Goal: Task Accomplishment & Management: Use online tool/utility

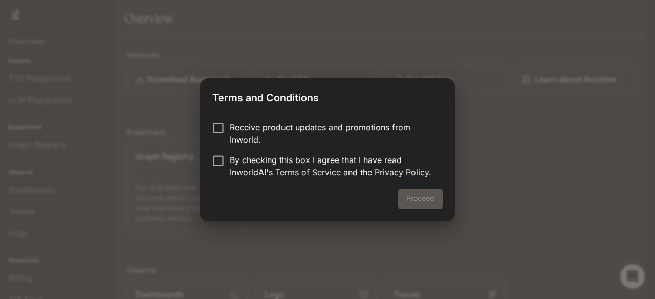
click at [217, 127] on form "Receive product updates and promotions from Inworld. By checking this box I agr…" at bounding box center [327, 149] width 230 height 57
click at [430, 200] on button "Proceed" at bounding box center [420, 199] width 45 height 20
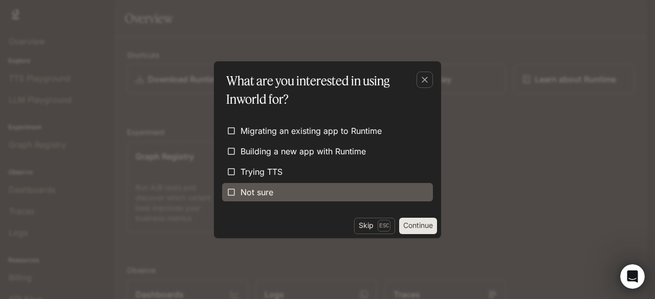
click at [258, 188] on span "Not sure" at bounding box center [257, 192] width 33 height 12
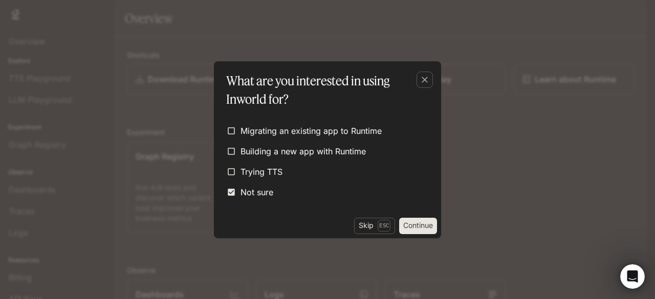
click at [417, 234] on div "Skip Esc Continue" at bounding box center [327, 228] width 227 height 20
click at [417, 230] on button "Continue" at bounding box center [418, 226] width 38 height 16
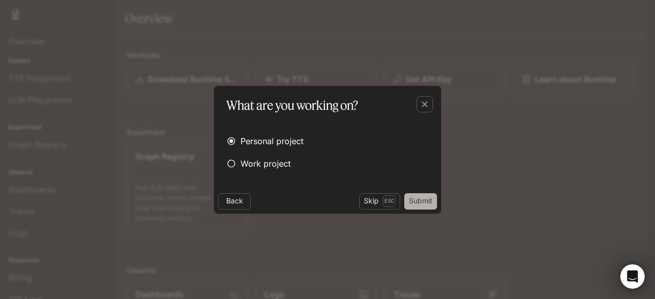
click at [420, 202] on button "Submit" at bounding box center [420, 201] width 33 height 16
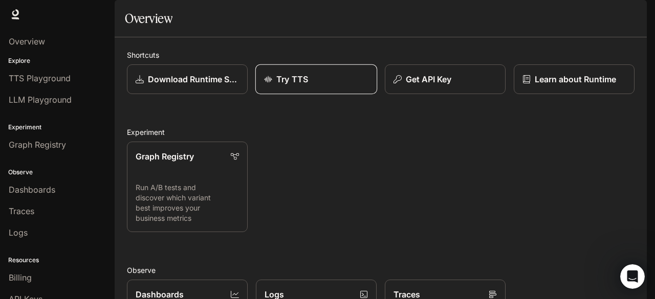
scroll to position [13, 0]
click at [623, 274] on div "Open Intercom Messenger" at bounding box center [631, 275] width 34 height 34
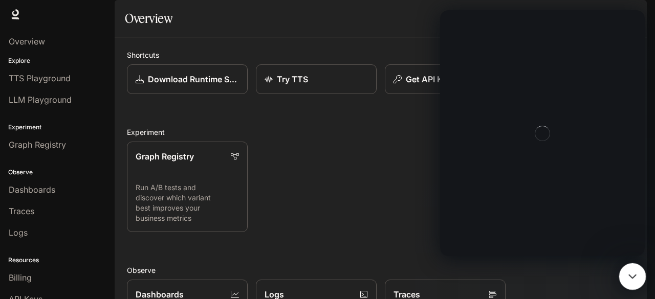
scroll to position [0, 0]
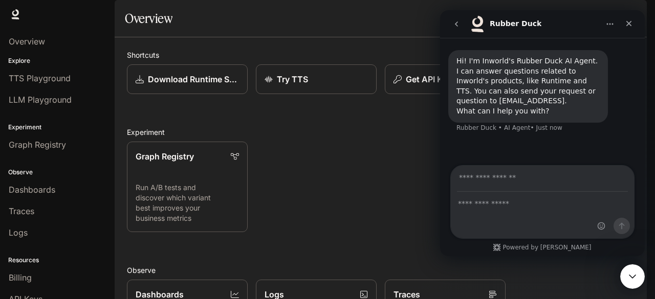
click at [466, 152] on div "Hi! I'm Inworld's Rubber Duck AI Agent. I can answer questions related to Inwor…" at bounding box center [542, 102] width 205 height 129
click at [507, 161] on div "Hi! I'm Inworld's Rubber Duck AI Agent. I can answer questions related to Inwor…" at bounding box center [542, 102] width 205 height 129
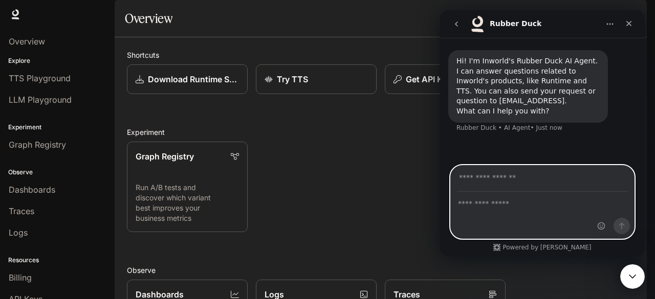
click at [511, 205] on textarea "Ask a question…" at bounding box center [542, 200] width 183 height 17
type textarea "**********"
click at [477, 182] on input "Your email" at bounding box center [542, 179] width 171 height 26
type input "**********"
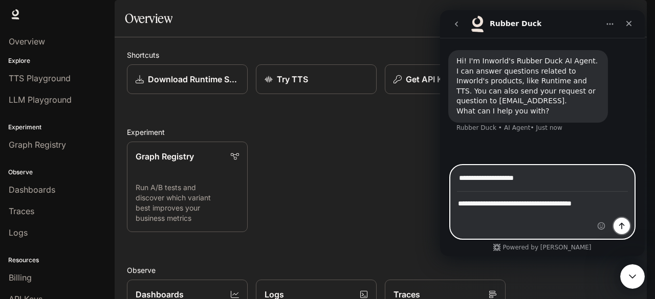
click at [625, 223] on icon "Send a message…" at bounding box center [622, 226] width 8 height 8
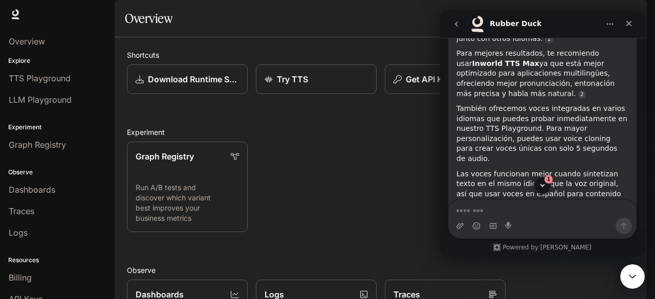
scroll to position [177, 0]
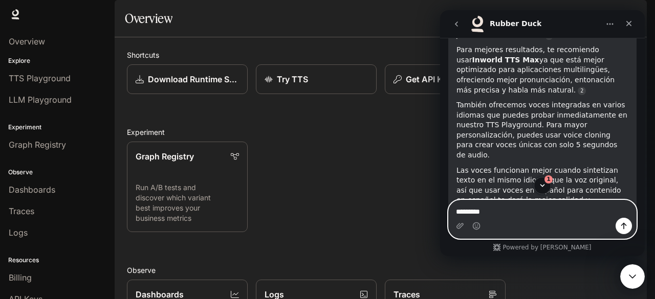
type textarea "**********"
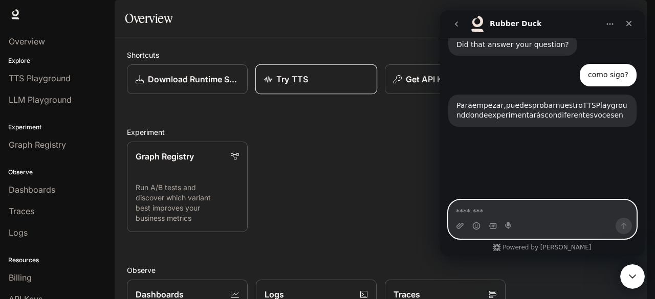
scroll to position [366, 0]
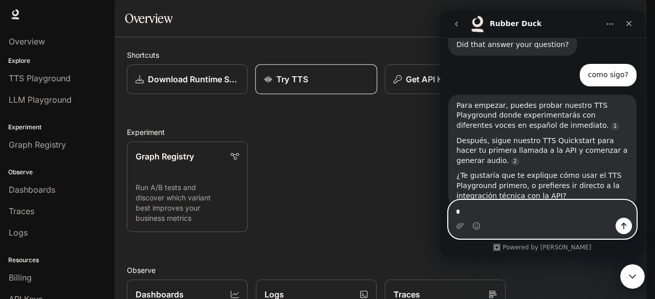
type textarea "**"
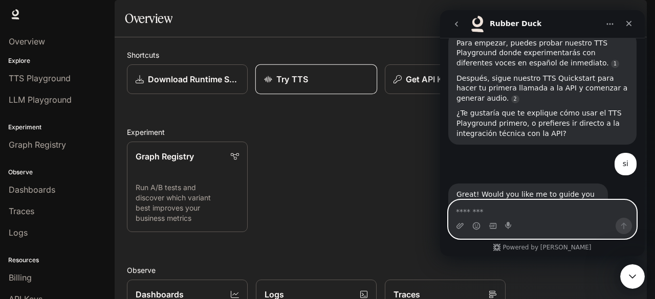
scroll to position [446, 0]
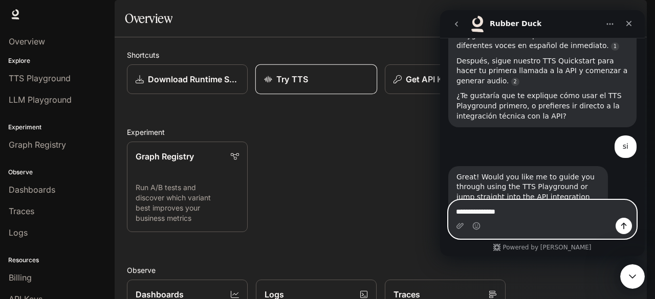
type textarea "**********"
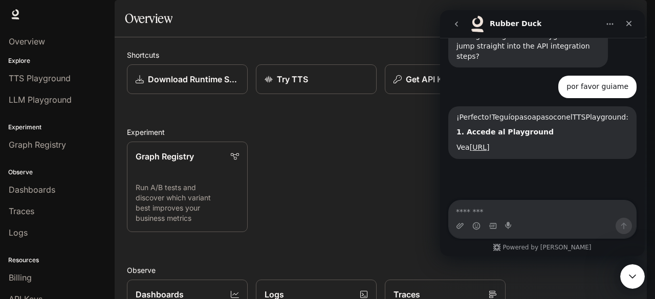
scroll to position [599, 0]
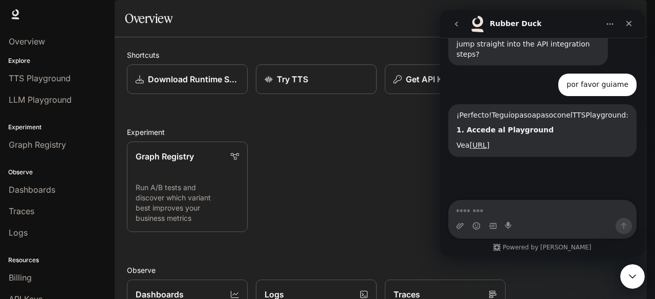
click at [371, 183] on div "Graph Registry Run A/B tests and discover which variant best improves your busi…" at bounding box center [377, 183] width 516 height 99
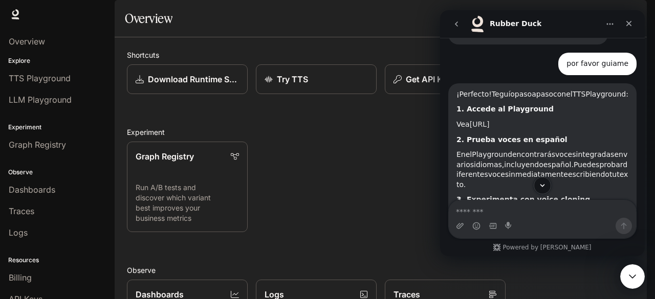
scroll to position [2, 0]
click at [490, 120] on link "https://platform.inworld.ai/tts-playground" at bounding box center [480, 124] width 20 height 8
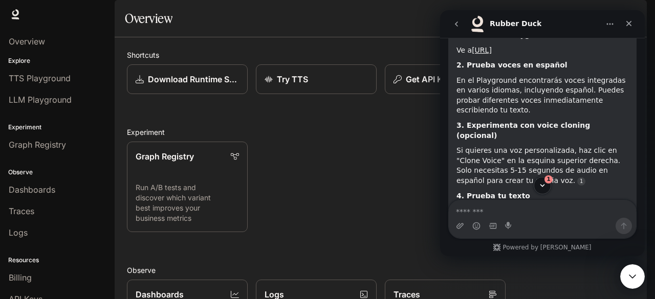
scroll to position [1, 0]
click at [493, 218] on div "Intercom messenger" at bounding box center [493, 226] width 8 height 16
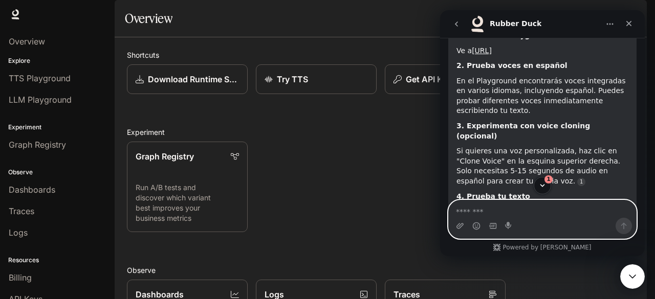
click at [481, 209] on textarea "Message…" at bounding box center [543, 209] width 188 height 17
type textarea "**********"
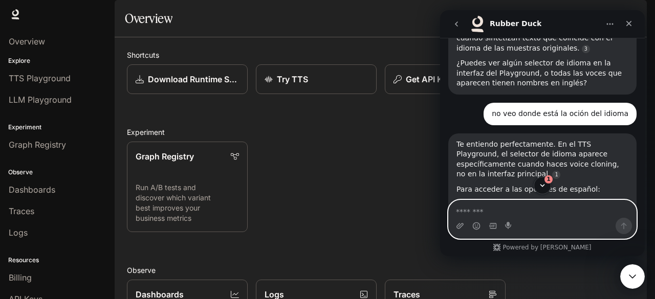
scroll to position [1146, 0]
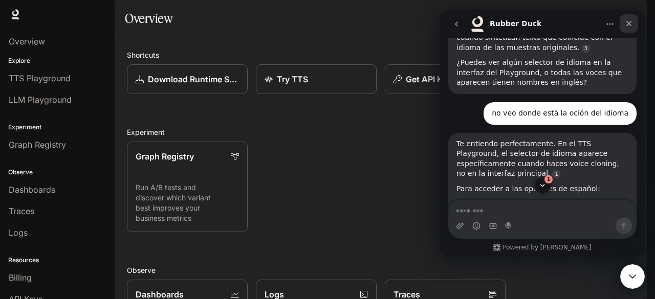
click at [629, 21] on icon "Close" at bounding box center [629, 23] width 8 height 8
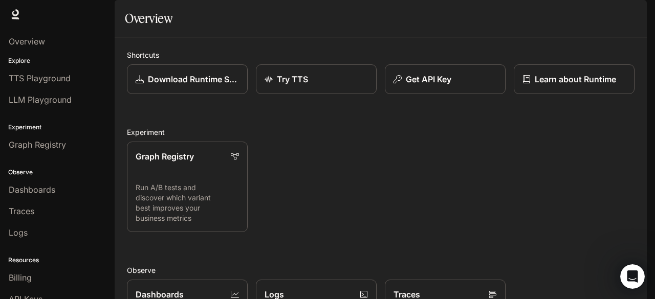
scroll to position [1286, 0]
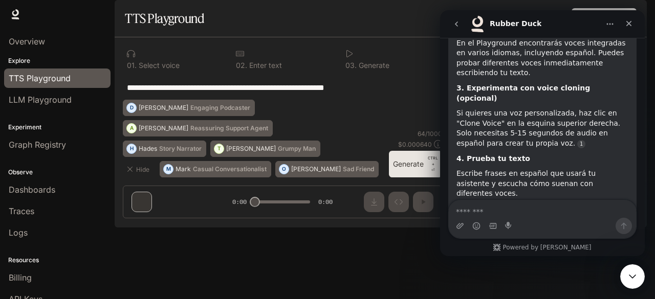
scroll to position [744, 0]
click at [387, 100] on div "**********" at bounding box center [282, 87] width 311 height 25
click at [407, 100] on div "**********" at bounding box center [282, 87] width 319 height 25
click at [130, 58] on icon at bounding box center [131, 54] width 8 height 8
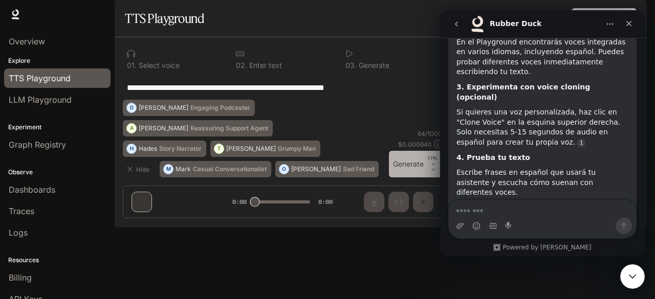
click at [407, 178] on button "Generate CTRL + ⏎" at bounding box center [415, 164] width 53 height 27
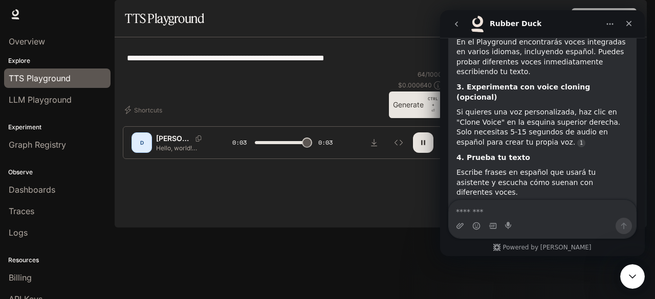
type input "*"
click at [140, 151] on div "D" at bounding box center [142, 143] width 16 height 16
click at [166, 153] on p "Hello, world! What a wonderful day to be a text-to-speech model!" at bounding box center [182, 148] width 52 height 9
click at [376, 147] on icon "Download audio" at bounding box center [374, 143] width 8 height 8
click at [293, 70] on div "**********" at bounding box center [282, 58] width 319 height 25
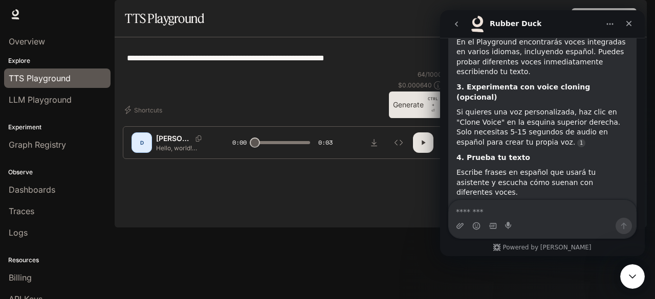
scroll to position [593, 0]
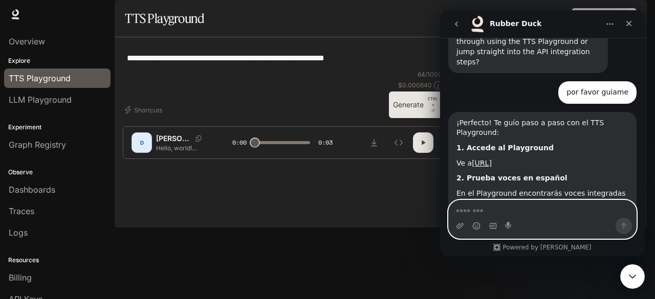
click at [486, 211] on textarea "Message…" at bounding box center [542, 209] width 187 height 17
type textarea "**********"
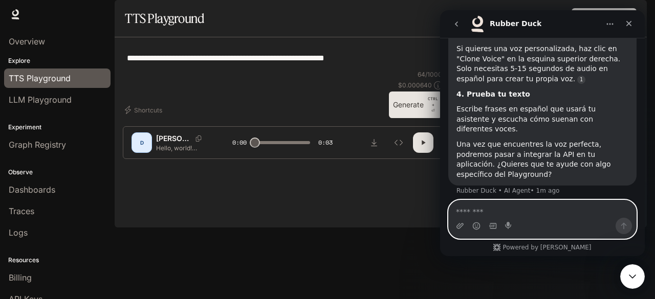
scroll to position [808, 0]
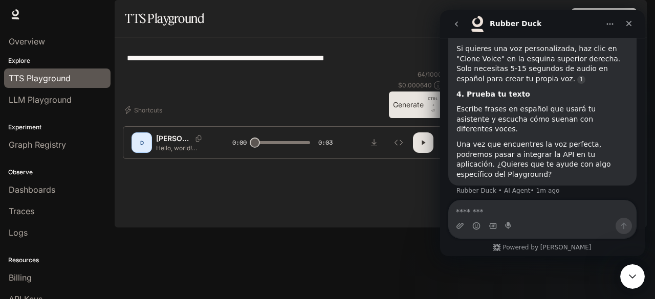
click at [422, 147] on icon "button" at bounding box center [423, 143] width 8 height 8
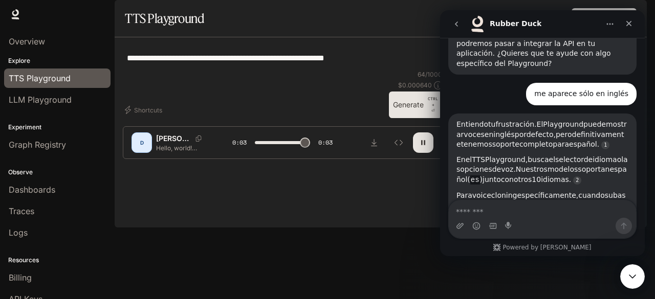
scroll to position [918, 0]
type input "*"
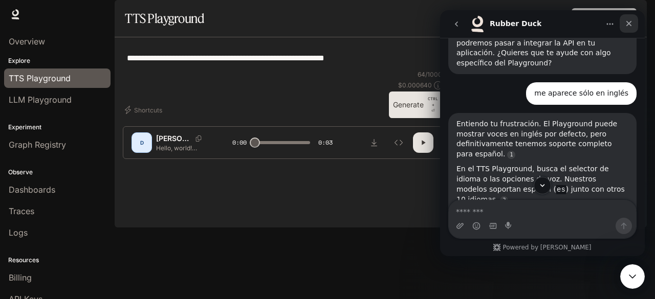
click at [629, 24] on icon "Close" at bounding box center [630, 24] width 6 height 6
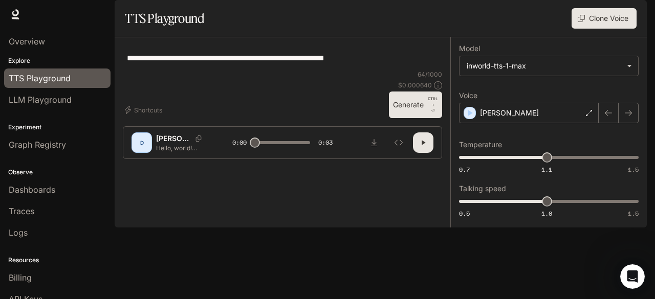
scroll to position [1138, 0]
click at [613, 29] on button "Clone Voice" at bounding box center [604, 18] width 65 height 20
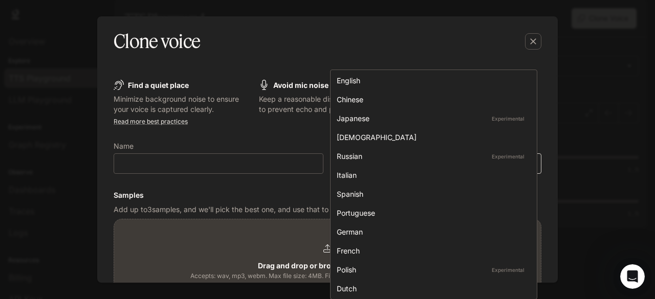
click at [530, 166] on body "**********" at bounding box center [327, 149] width 655 height 299
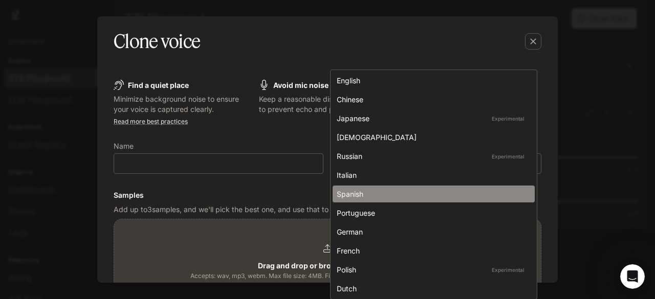
click at [398, 191] on div "Spanish" at bounding box center [432, 194] width 190 height 11
type input "*****"
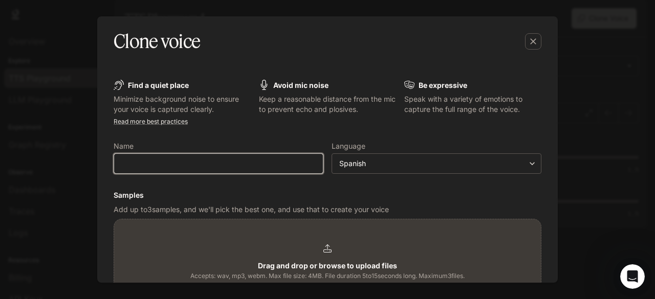
click at [260, 160] on input "text" at bounding box center [218, 164] width 209 height 10
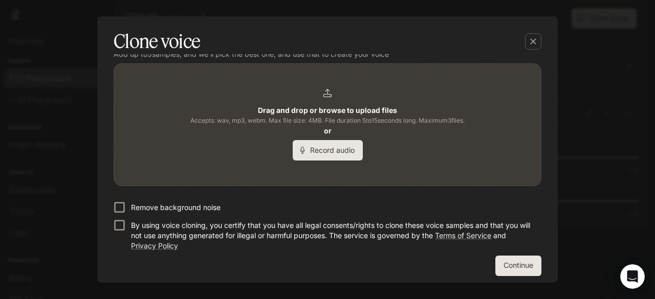
scroll to position [161, 0]
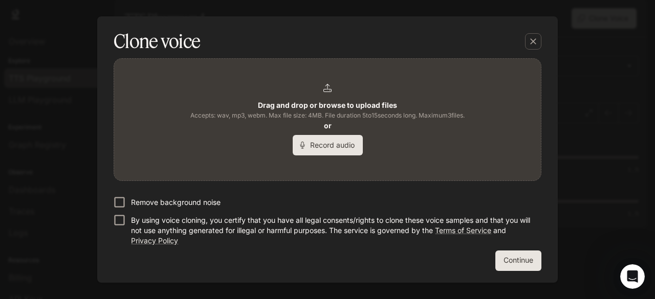
type input "****"
click at [510, 260] on button "Continue" at bounding box center [518, 261] width 46 height 20
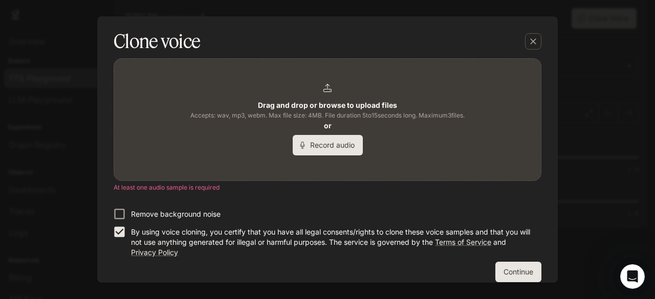
click at [502, 268] on button "Continue" at bounding box center [518, 272] width 46 height 20
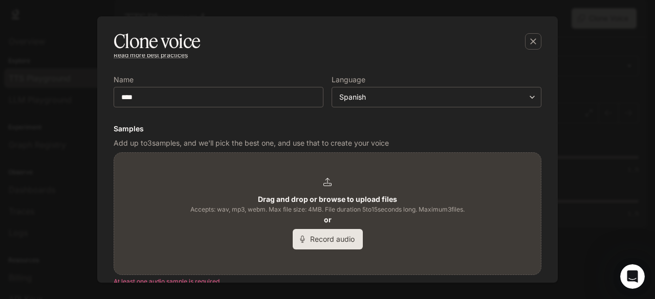
scroll to position [72, 0]
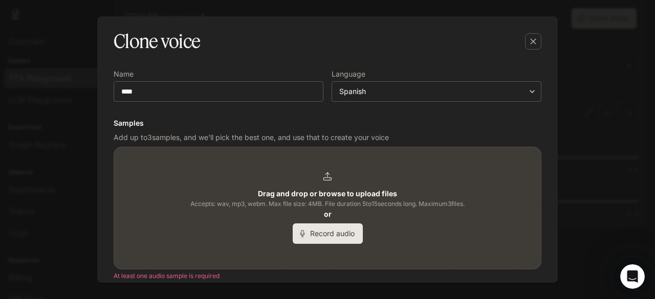
click at [329, 236] on button "Record audio" at bounding box center [328, 234] width 70 height 20
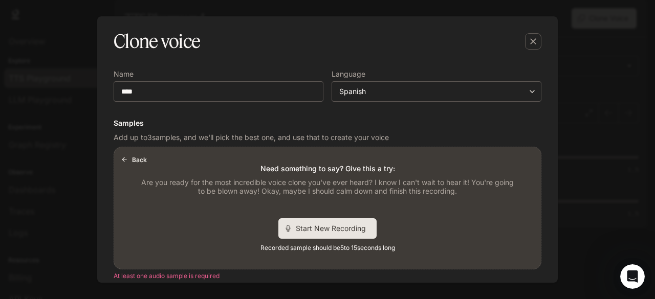
click at [343, 230] on span "Start New Recording" at bounding box center [334, 228] width 77 height 11
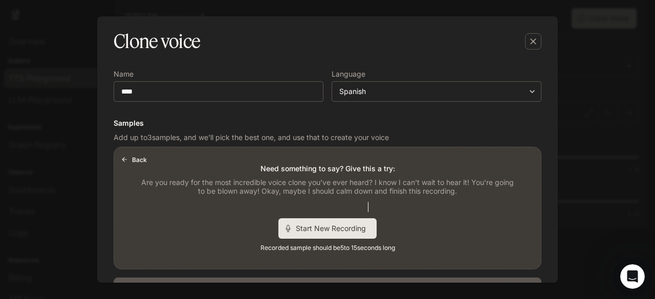
click at [313, 235] on div "Start New Recording" at bounding box center [327, 229] width 98 height 20
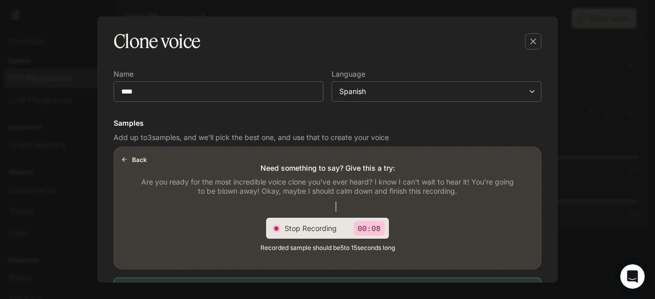
click at [315, 228] on span "Stop Recording" at bounding box center [315, 228] width 61 height 11
click at [370, 258] on div "Back Need something to say? Give this a try: Are you ready for the most incredi…" at bounding box center [327, 208] width 427 height 122
click at [330, 230] on span "Start New Recording" at bounding box center [334, 228] width 77 height 11
click at [316, 234] on div "Stop Recording 00:07" at bounding box center [335, 228] width 100 height 15
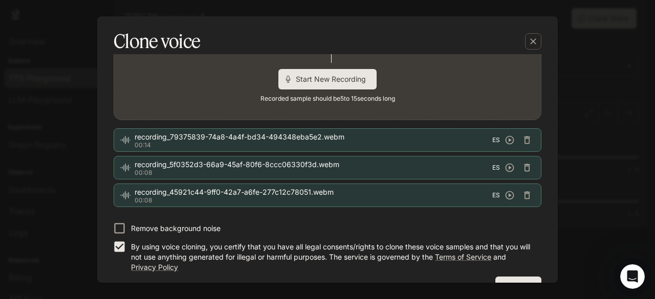
scroll to position [247, 0]
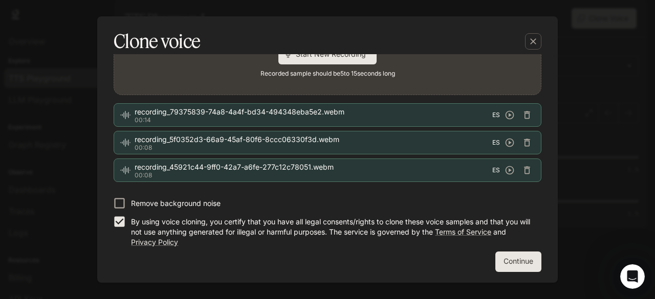
click at [512, 262] on button "Continue" at bounding box center [518, 262] width 46 height 20
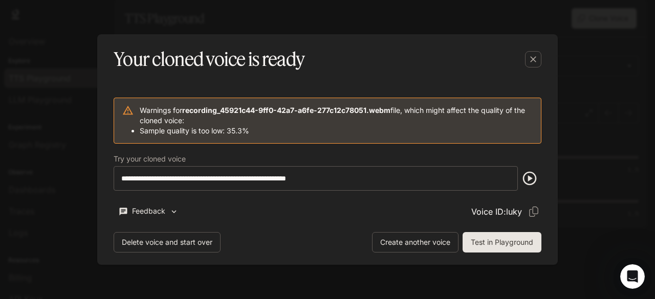
scroll to position [0, 0]
click at [502, 242] on button "Test in Playground" at bounding box center [502, 242] width 79 height 20
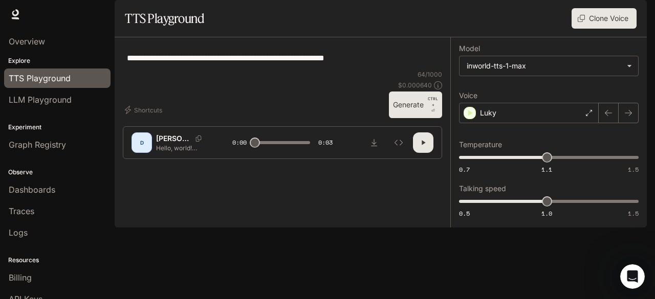
click at [598, 29] on button "Clone Voice" at bounding box center [604, 18] width 65 height 20
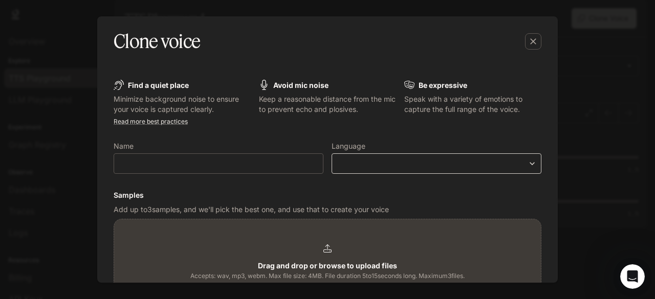
click at [534, 165] on body "**********" at bounding box center [327, 149] width 655 height 299
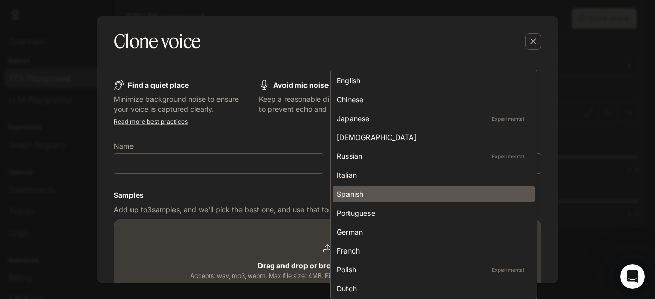
click at [369, 193] on div "Spanish" at bounding box center [432, 194] width 190 height 11
type input "*****"
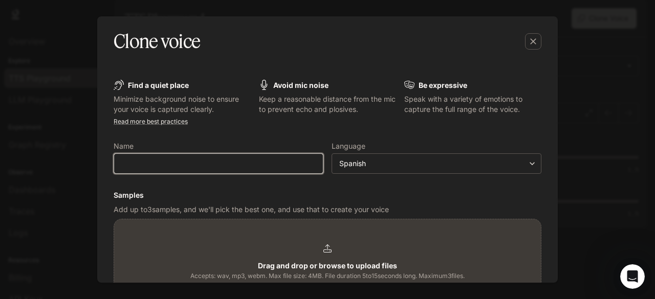
click at [227, 165] on input "text" at bounding box center [218, 164] width 209 height 10
type input "****"
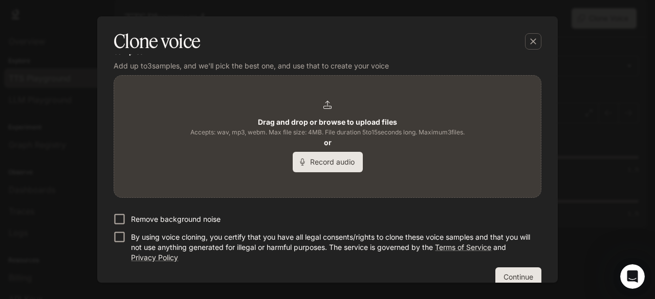
scroll to position [144, 0]
click at [512, 274] on button "Continue" at bounding box center [518, 277] width 46 height 20
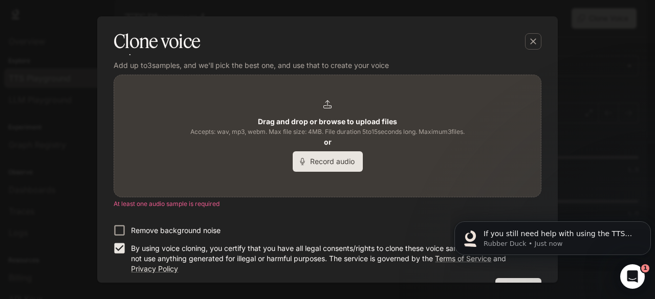
scroll to position [172, 0]
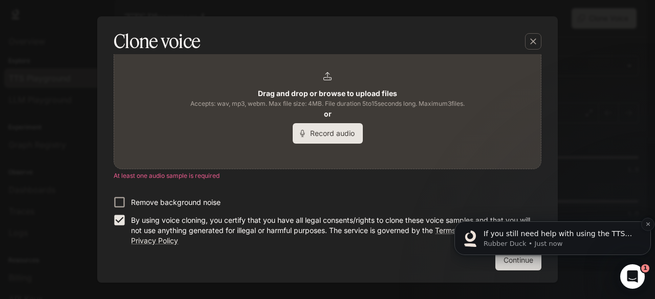
click at [511, 254] on div "If you still need help with using the TTS Playground or anything else, I'm here…" at bounding box center [553, 239] width 197 height 34
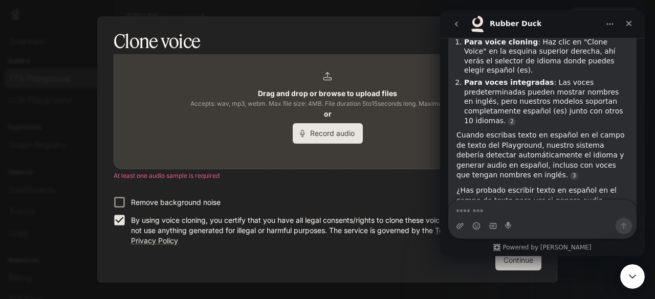
scroll to position [1303, 0]
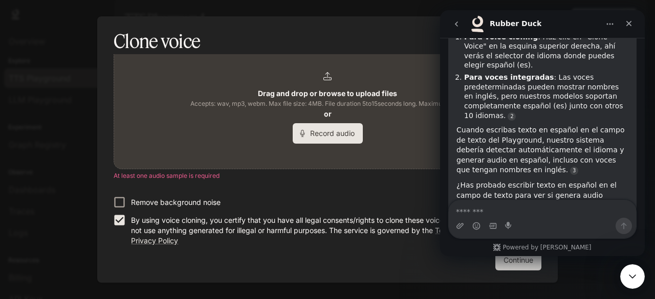
click at [512, 261] on button "Continue" at bounding box center [518, 260] width 46 height 20
click at [517, 268] on button "Continue" at bounding box center [518, 260] width 46 height 20
click at [495, 250] on button "Continue" at bounding box center [518, 260] width 46 height 20
click at [395, 264] on div "Continue" at bounding box center [328, 260] width 428 height 20
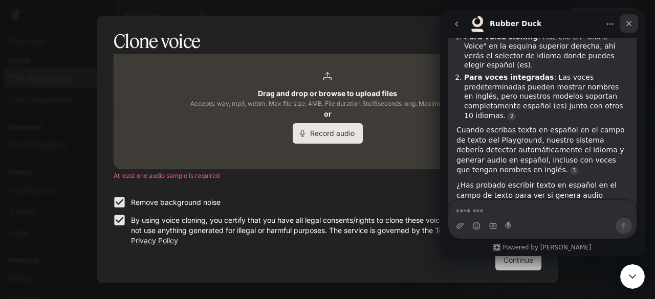
click at [633, 24] on div "Close" at bounding box center [629, 23] width 18 height 18
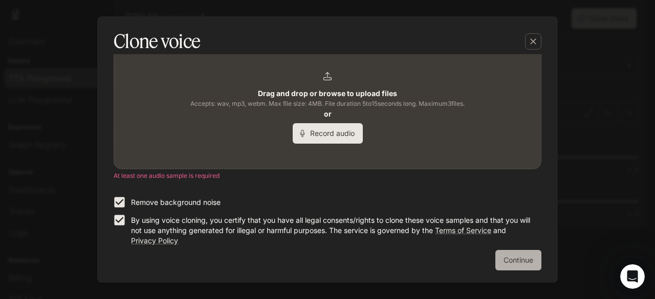
click at [506, 259] on button "Continue" at bounding box center [518, 260] width 46 height 20
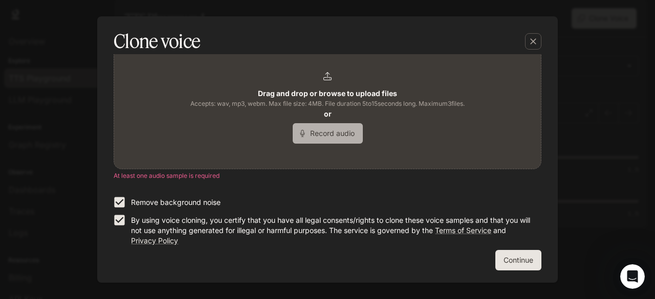
click at [327, 132] on button "Record audio" at bounding box center [328, 133] width 70 height 20
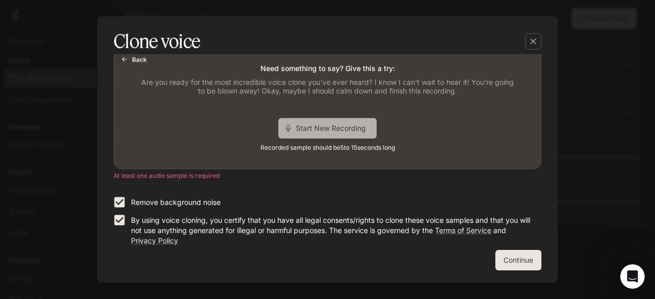
click at [327, 132] on span "Start New Recording" at bounding box center [334, 128] width 77 height 11
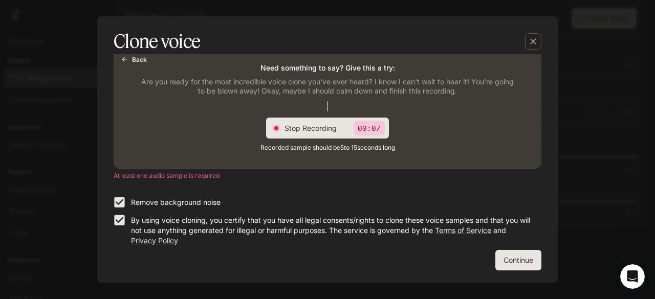
click at [327, 132] on span "Stop Recording" at bounding box center [315, 128] width 61 height 11
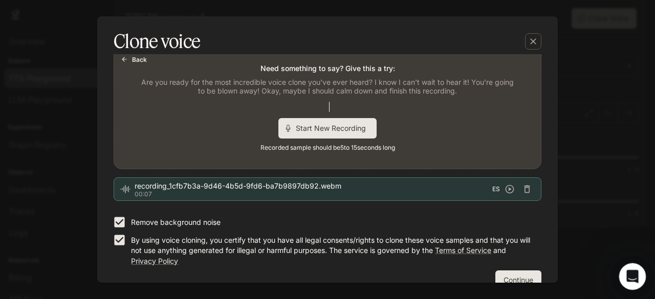
click at [620, 270] on div "Open Intercom Messenger" at bounding box center [631, 275] width 34 height 34
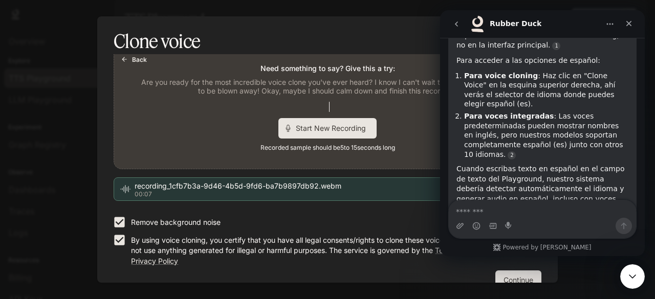
scroll to position [1286, 0]
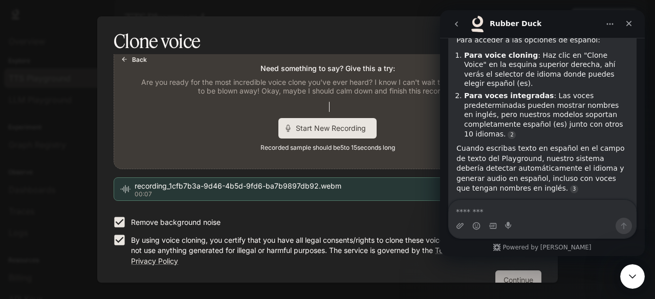
click at [500, 278] on button "Continue" at bounding box center [518, 281] width 46 height 20
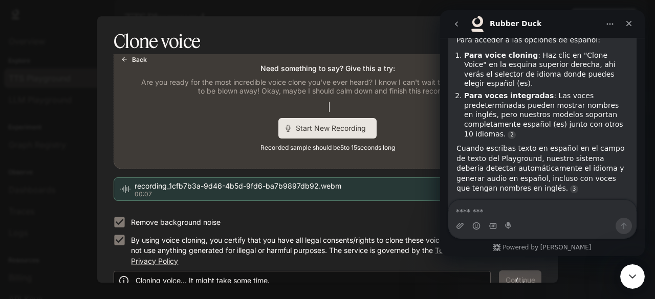
scroll to position [192, 0]
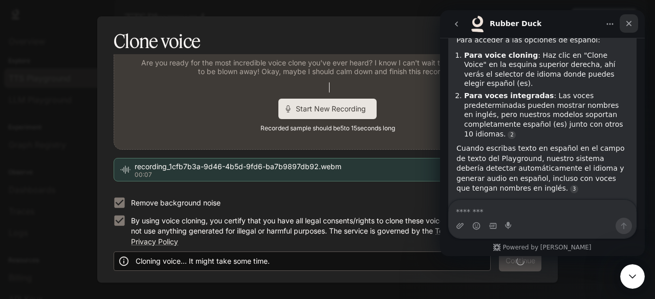
click at [633, 24] on icon "Close" at bounding box center [629, 23] width 8 height 8
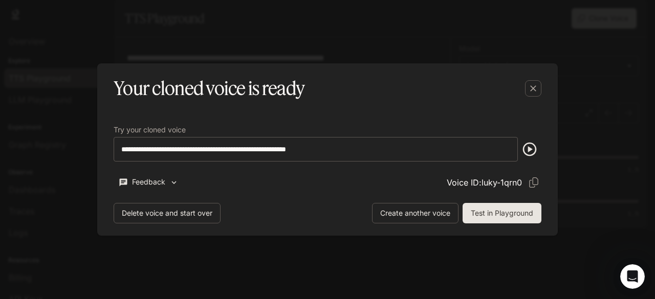
scroll to position [0, 0]
click at [486, 216] on button "Test in Playground" at bounding box center [502, 213] width 79 height 20
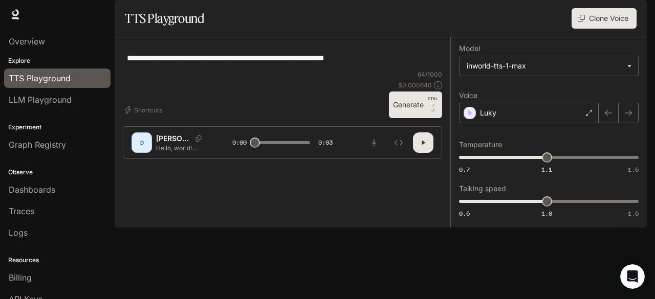
click at [283, 64] on textarea "**********" at bounding box center [282, 58] width 311 height 12
click at [418, 153] on button "button" at bounding box center [423, 143] width 20 height 20
type input "*"
type input "***"
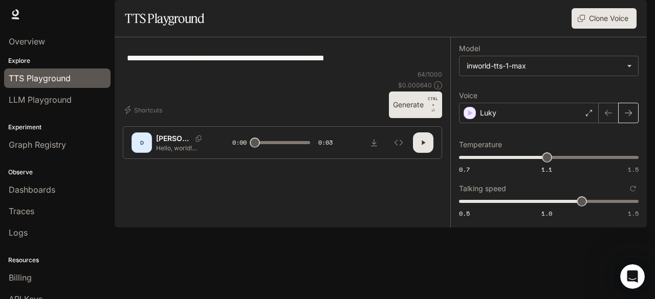
click at [629, 117] on icon "button" at bounding box center [628, 113] width 8 height 8
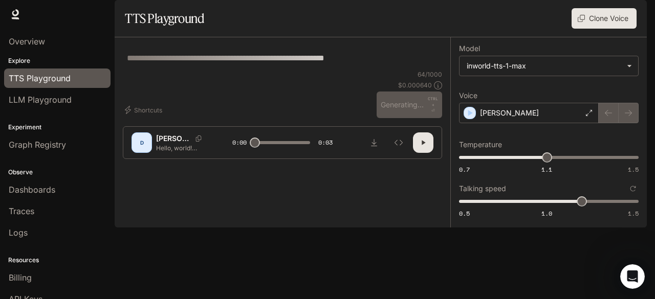
click at [608, 123] on div at bounding box center [619, 113] width 40 height 20
click at [598, 123] on div "Dennis" at bounding box center [529, 113] width 140 height 20
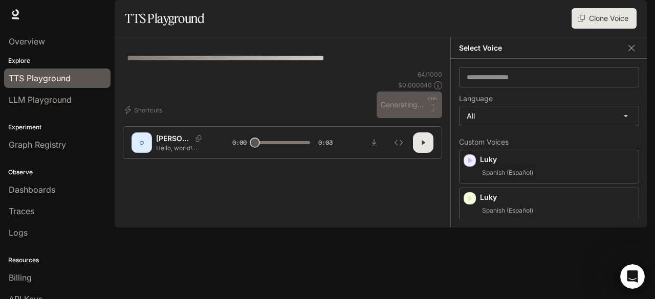
click at [566, 179] on div "Luky Spanish (Español)" at bounding box center [557, 167] width 155 height 25
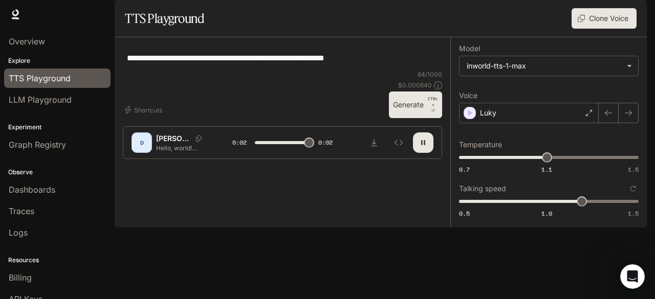
type input "*"
click at [590, 116] on icon at bounding box center [589, 113] width 6 height 6
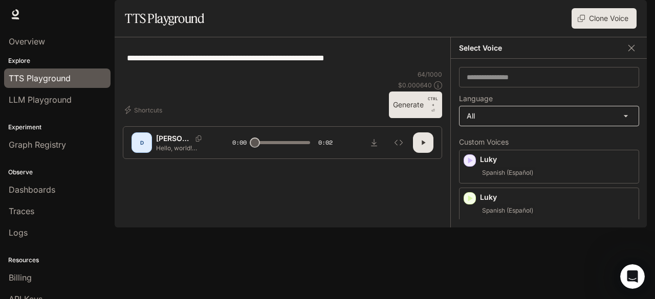
click at [630, 146] on body "**********" at bounding box center [327, 149] width 655 height 299
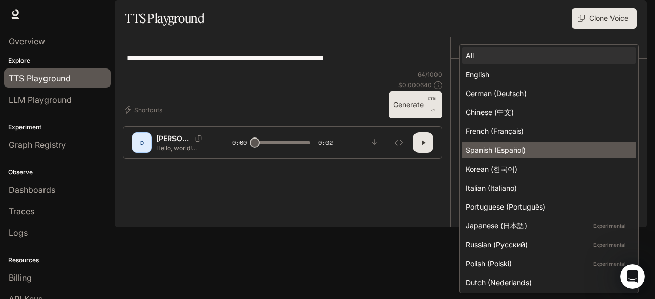
click at [559, 150] on div "Spanish (Español)" at bounding box center [547, 150] width 162 height 11
type input "*****"
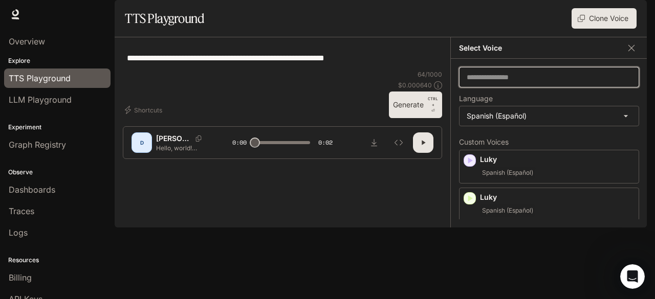
click at [581, 82] on input "text" at bounding box center [549, 77] width 179 height 10
click at [541, 179] on div "Spanish (Español)" at bounding box center [557, 173] width 155 height 12
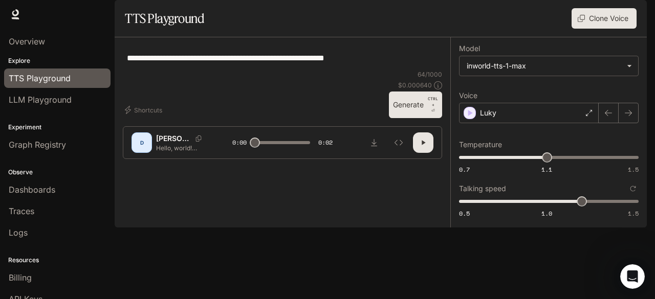
click at [139, 151] on div "D" at bounding box center [142, 143] width 16 height 16
click at [172, 144] on p "Dennis" at bounding box center [173, 139] width 35 height 10
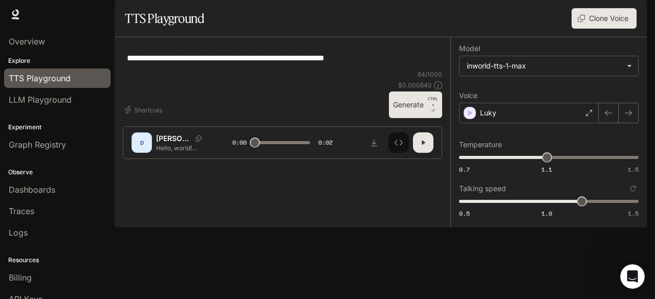
click at [405, 153] on button "Inspect" at bounding box center [398, 143] width 20 height 20
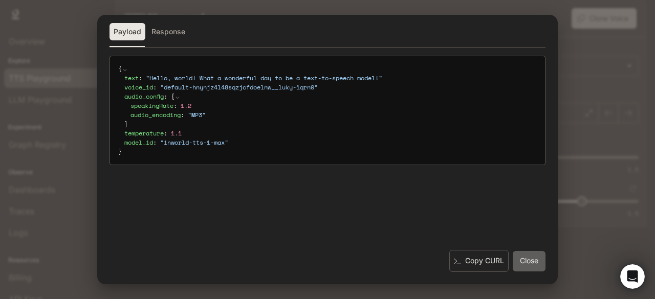
click at [526, 267] on button "Close" at bounding box center [529, 261] width 33 height 20
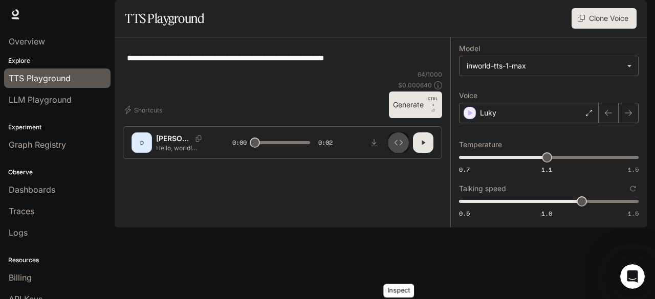
click at [400, 147] on icon "Inspect" at bounding box center [399, 143] width 8 height 8
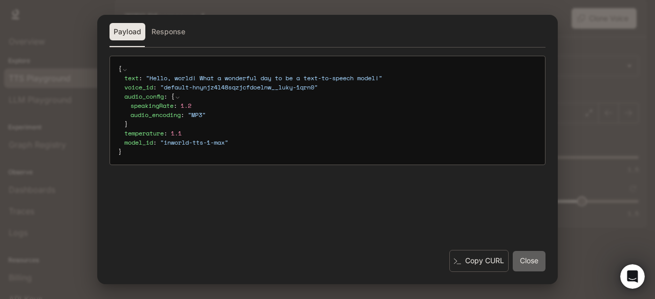
click at [531, 262] on button "Close" at bounding box center [529, 261] width 33 height 20
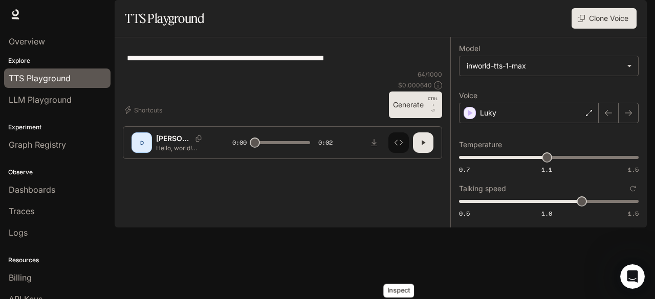
click at [403, 153] on button "Inspect" at bounding box center [398, 143] width 20 height 20
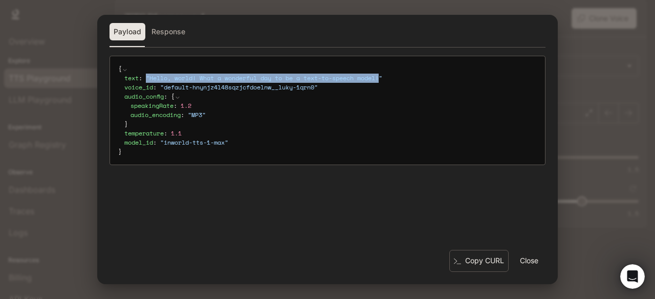
drag, startPoint x: 147, startPoint y: 76, endPoint x: 393, endPoint y: 74, distance: 245.7
click at [382, 74] on span "" Hello, world! What a wonderful day to be a text-to-speech model! "" at bounding box center [264, 78] width 236 height 9
click at [526, 261] on button "Close" at bounding box center [529, 261] width 33 height 20
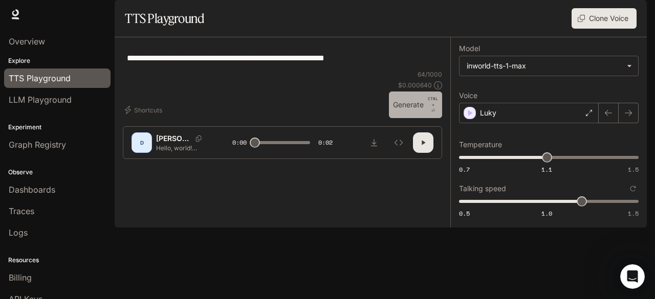
click at [400, 118] on button "Generate CTRL + ⏎" at bounding box center [415, 105] width 53 height 27
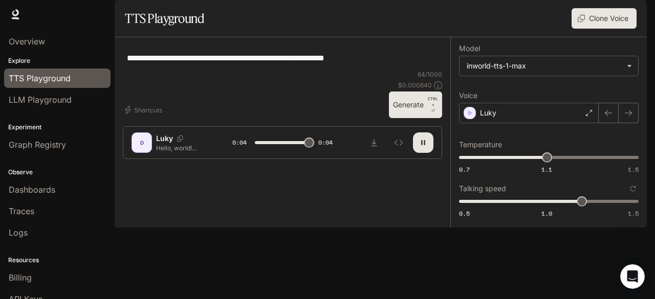
type input "*"
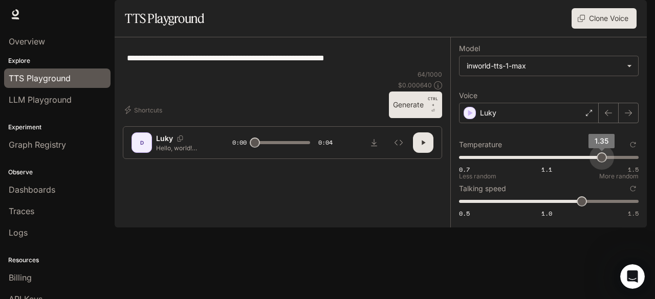
type input "****"
drag, startPoint x: 549, startPoint y: 188, endPoint x: 606, endPoint y: 190, distance: 56.9
click at [606, 163] on span "1.37" at bounding box center [606, 158] width 10 height 10
click at [427, 147] on icon "button" at bounding box center [423, 143] width 8 height 8
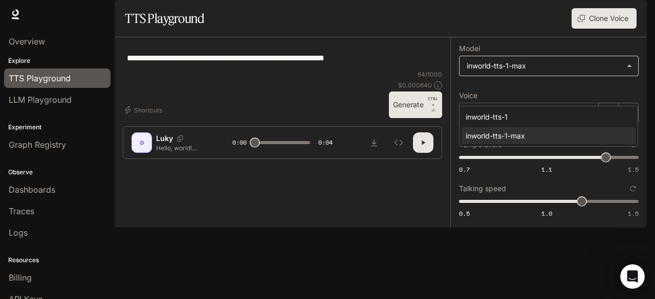
click at [557, 94] on body "**********" at bounding box center [327, 149] width 655 height 299
click at [326, 157] on div at bounding box center [327, 149] width 655 height 299
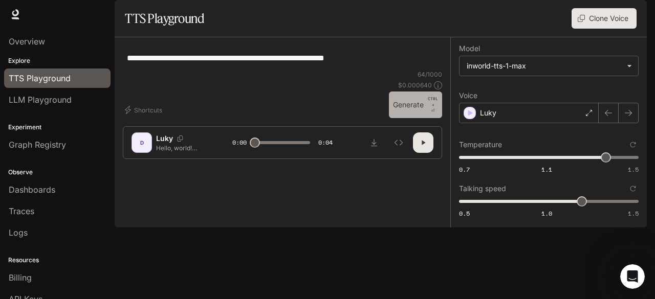
click at [409, 118] on button "Generate CTRL + ⏎" at bounding box center [415, 105] width 53 height 27
type input "*"
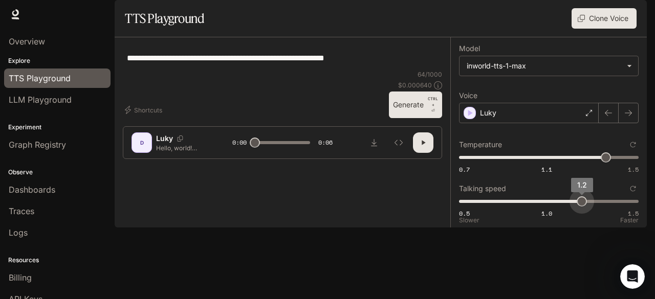
type input "***"
drag, startPoint x: 585, startPoint y: 228, endPoint x: 600, endPoint y: 230, distance: 15.4
click at [600, 207] on span "1.3" at bounding box center [599, 202] width 10 height 10
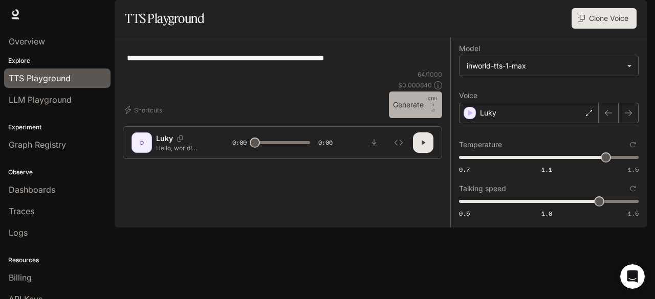
click at [404, 118] on button "Generate CTRL + ⏎" at bounding box center [415, 105] width 53 height 27
type input "*"
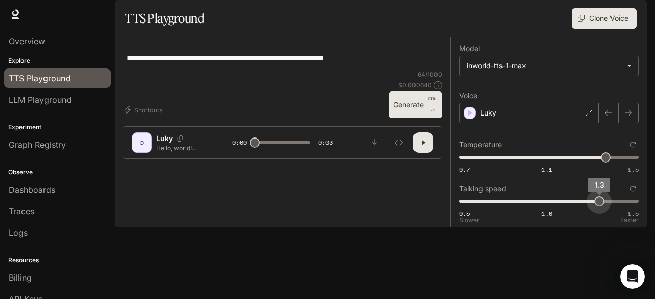
type input "***"
drag, startPoint x: 601, startPoint y: 227, endPoint x: 587, endPoint y: 227, distance: 14.3
click at [587, 207] on span "1.2" at bounding box center [582, 202] width 10 height 10
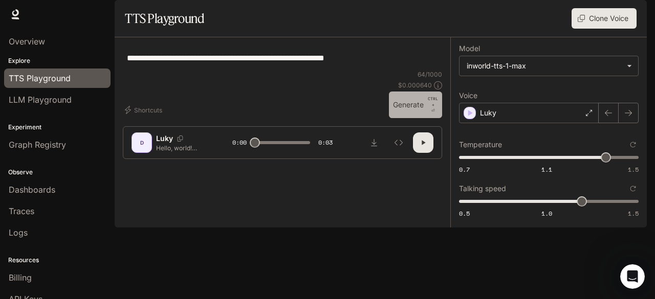
click at [405, 118] on button "Generate CTRL + ⏎" at bounding box center [415, 105] width 53 height 27
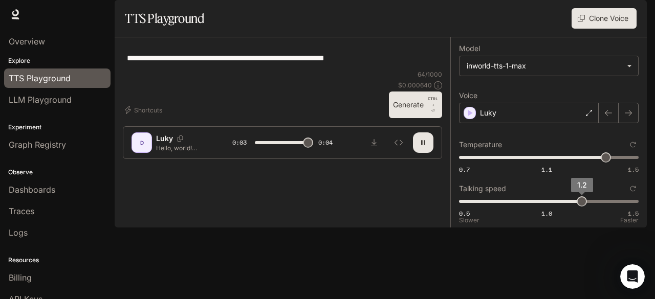
type input "*"
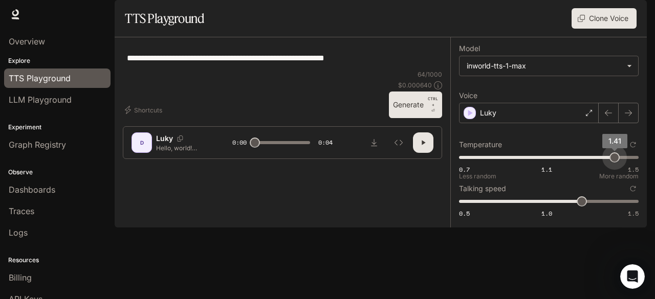
type input "****"
drag, startPoint x: 603, startPoint y: 185, endPoint x: 620, endPoint y: 188, distance: 17.3
click at [620, 163] on span "1.43" at bounding box center [619, 158] width 10 height 10
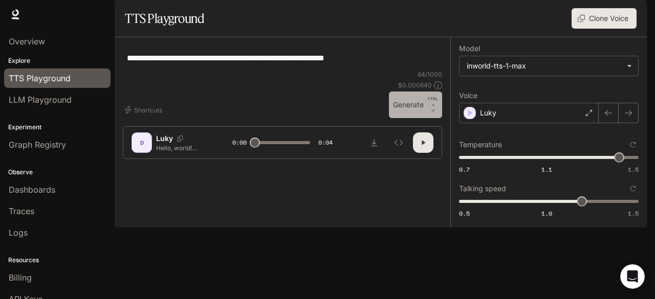
click at [402, 118] on button "Generate CTRL + ⏎" at bounding box center [415, 105] width 53 height 27
click at [423, 145] on icon "button" at bounding box center [424, 143] width 4 height 5
click at [406, 118] on button "Generate CTRL + ⏎" at bounding box center [415, 105] width 53 height 27
type input "*"
click at [253, 70] on div "**********" at bounding box center [282, 58] width 319 height 25
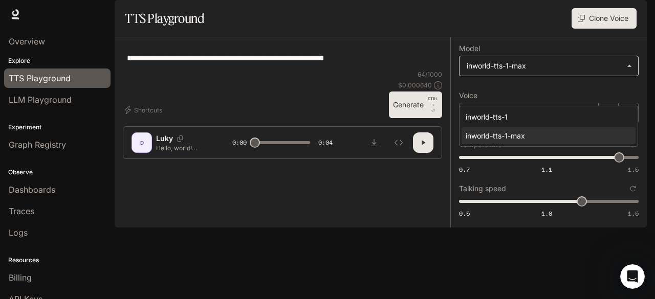
click at [523, 97] on body "**********" at bounding box center [327, 149] width 655 height 299
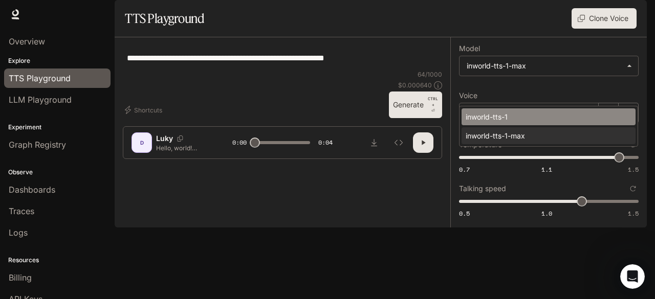
click at [513, 113] on div "inworld-tts-1" at bounding box center [547, 117] width 162 height 11
type input "**********"
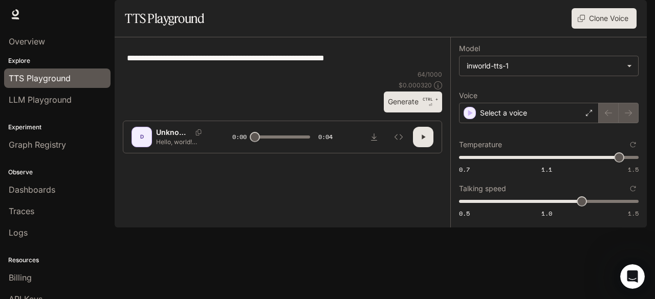
click at [625, 123] on div at bounding box center [619, 113] width 40 height 20
click at [574, 123] on div "Select a voice" at bounding box center [529, 113] width 140 height 20
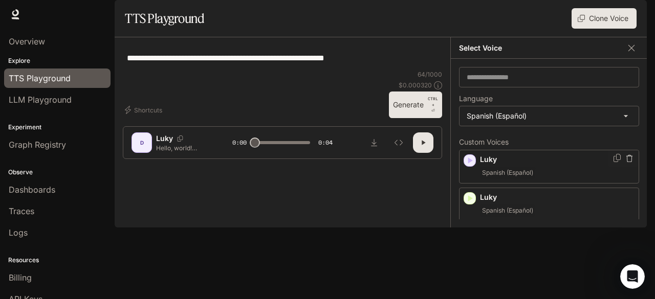
click at [552, 165] on p "Luky" at bounding box center [557, 160] width 155 height 10
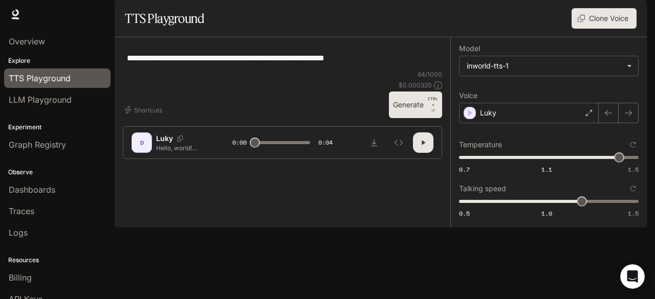
click at [424, 147] on icon "button" at bounding box center [423, 143] width 8 height 8
type input "*"
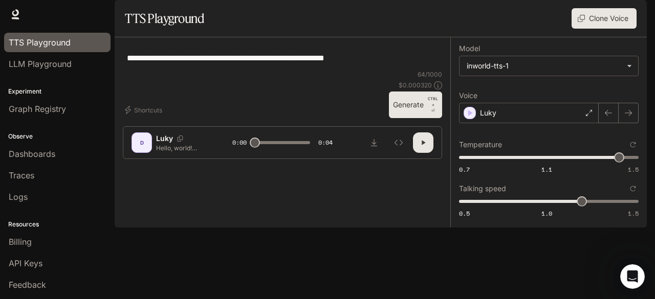
scroll to position [51, 0]
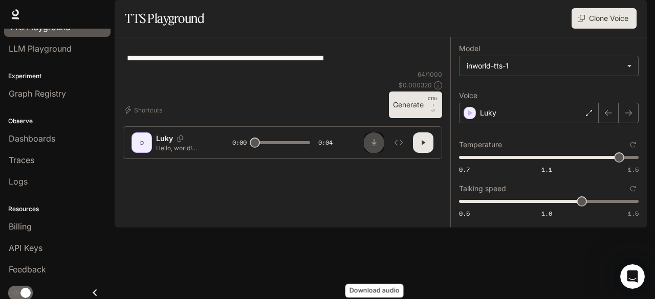
click at [376, 147] on icon "Download audio" at bounding box center [374, 143] width 8 height 8
click at [631, 271] on icon "Open Intercom Messenger" at bounding box center [631, 275] width 17 height 17
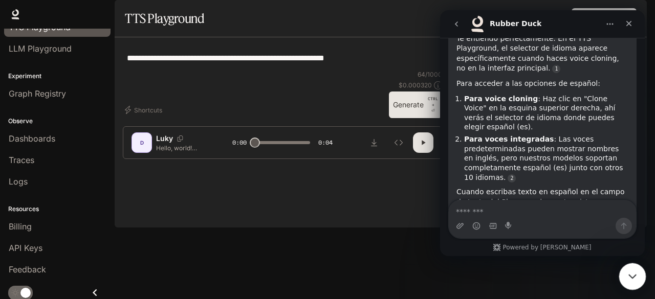
scroll to position [1286, 0]
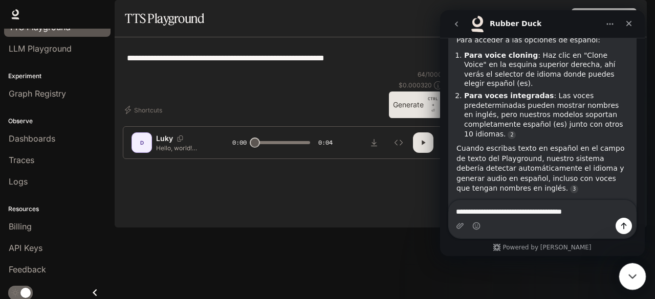
type textarea "**********"
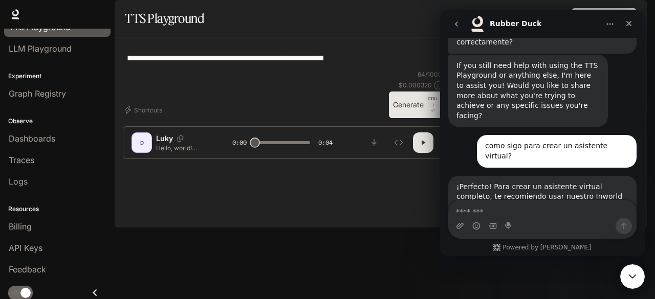
scroll to position [1478, 0]
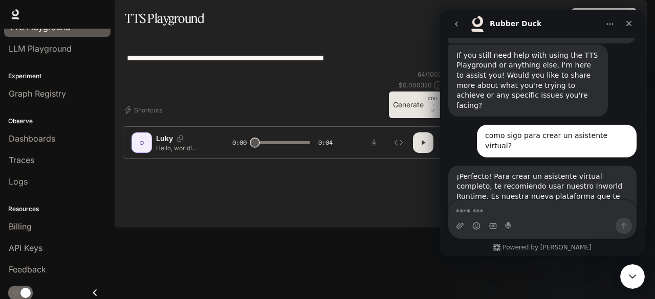
click at [517, 227] on div "Runtime incluye todo lo que necesitas: reconocimiento de voz (STT), procesamien…" at bounding box center [543, 257] width 172 height 60
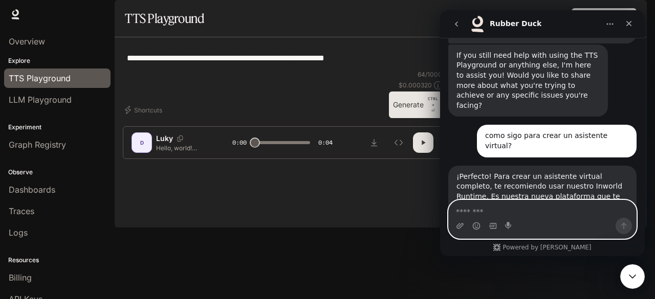
click at [516, 217] on textarea "Message…" at bounding box center [543, 209] width 188 height 17
type textarea "**"
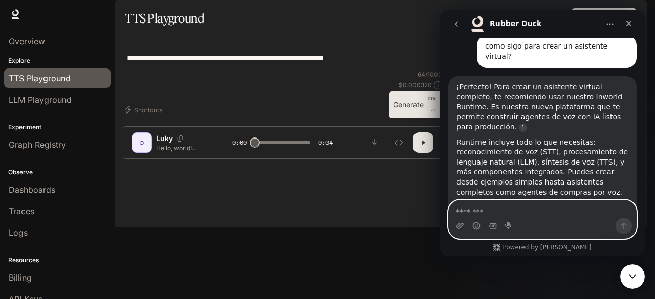
scroll to position [1569, 0]
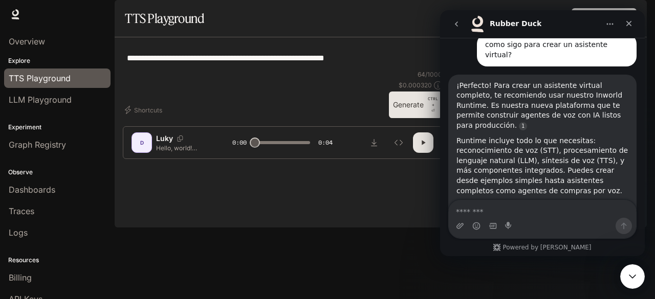
drag, startPoint x: 480, startPoint y: 64, endPoint x: 530, endPoint y: 78, distance: 52.0
click at [530, 201] on div "¿Te interesa más crear un asistente básico primero, o quieres explorar las capa…" at bounding box center [543, 216] width 172 height 30
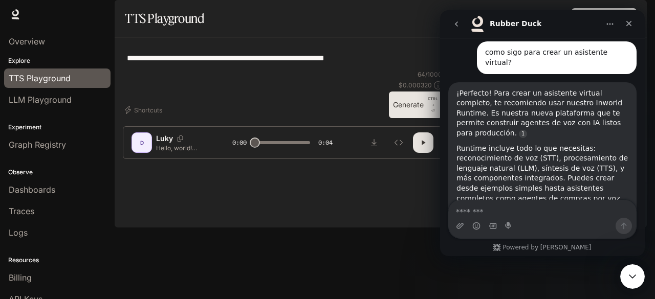
scroll to position [1559, 0]
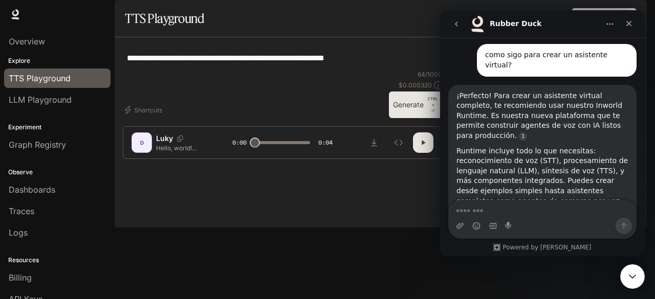
copy div "explorar las capacidades avanzadas de Runtime desde el inicio"
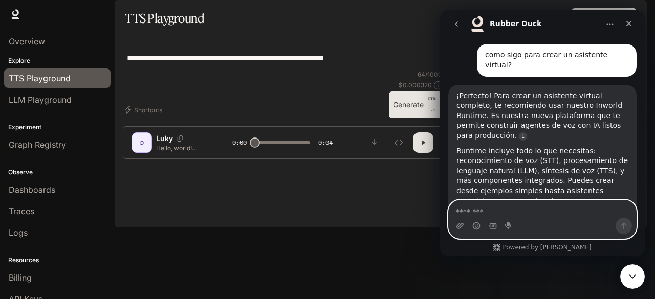
click at [508, 208] on textarea "Message…" at bounding box center [543, 209] width 188 height 17
paste textarea "**********"
type textarea "**********"
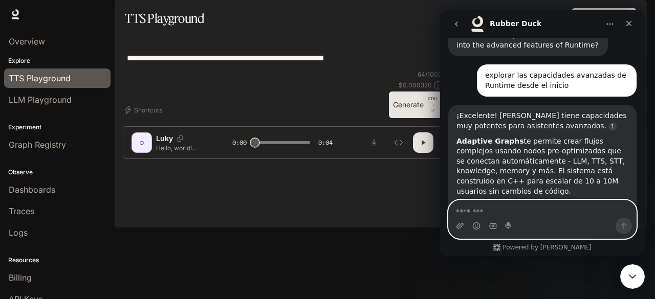
scroll to position [1830, 0]
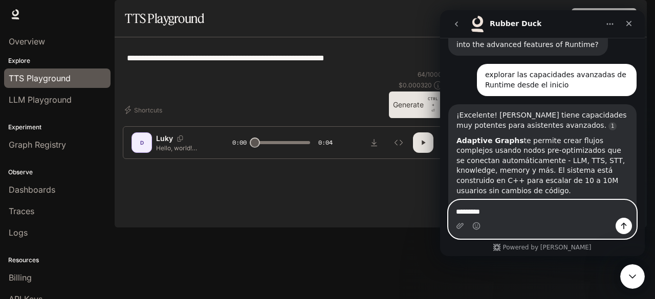
type textarea "**********"
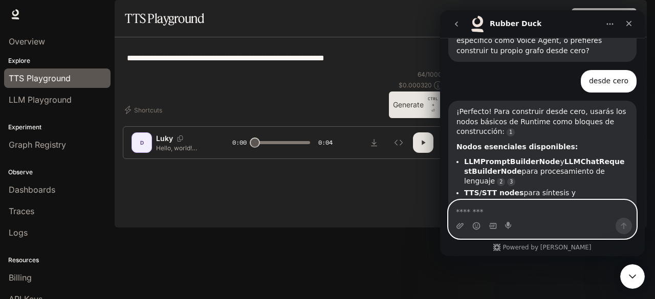
scroll to position [2128, 0]
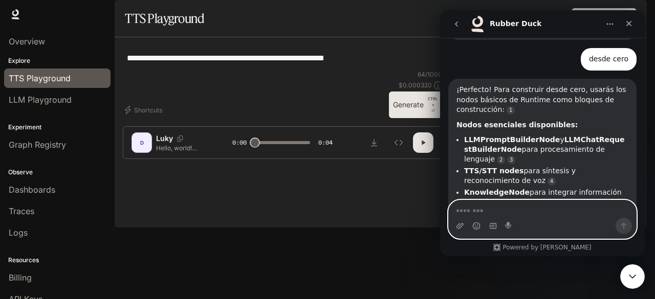
paste textarea "**********"
type textarea "**********"
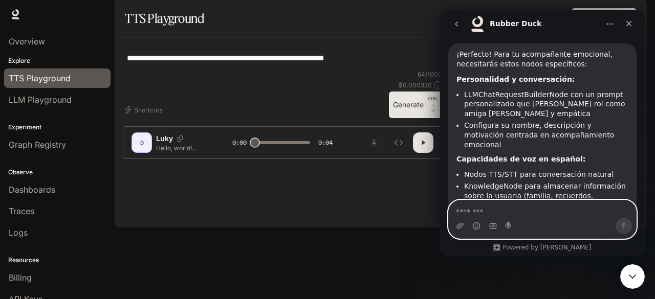
scroll to position [2763, 0]
type textarea "**"
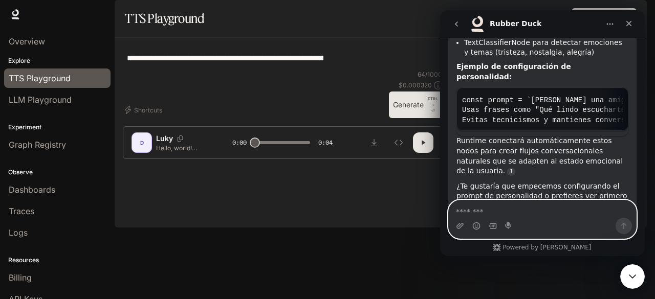
scroll to position [1, 0]
click at [528, 208] on textarea "Message…" at bounding box center [543, 209] width 188 height 17
type textarea "**"
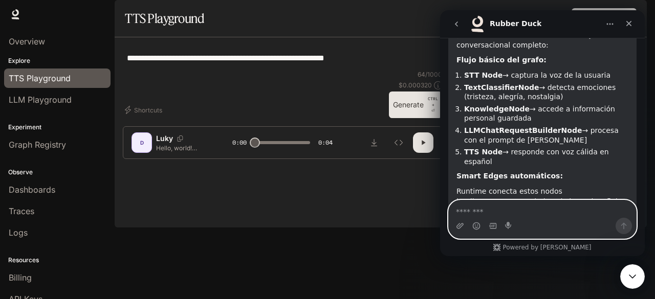
scroll to position [3592, 0]
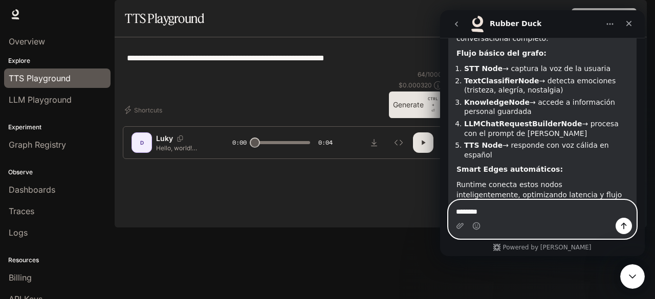
type textarea "*********"
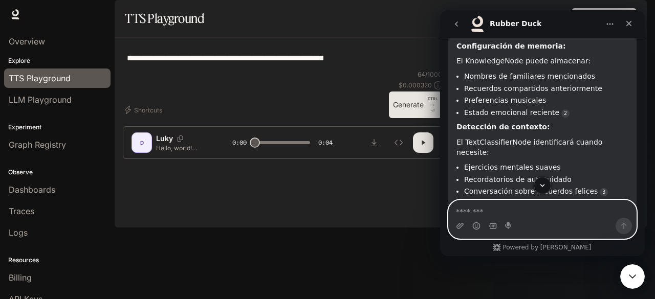
scroll to position [2, 0]
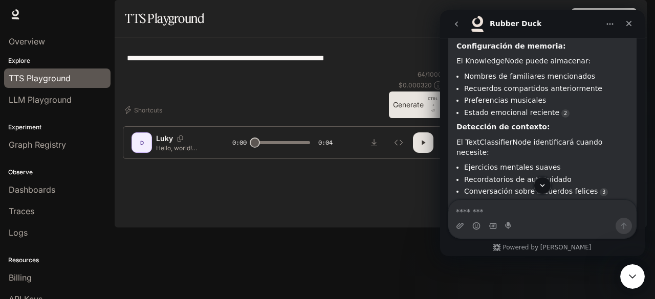
drag, startPoint x: 465, startPoint y: 102, endPoint x: 609, endPoint y: 102, distance: 144.3
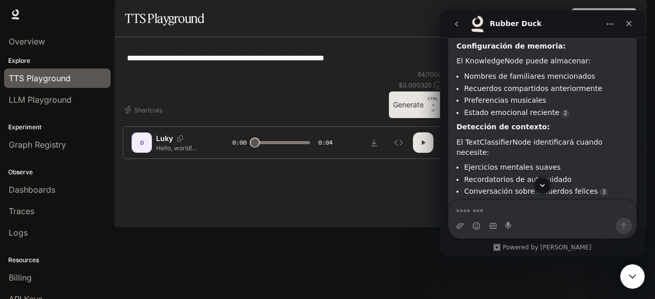
click at [438, 70] on div "**********" at bounding box center [282, 58] width 319 height 25
click at [525, 293] on div "¡Perfecto! Empecemos con la implementación paso a paso:" at bounding box center [543, 303] width 172 height 20
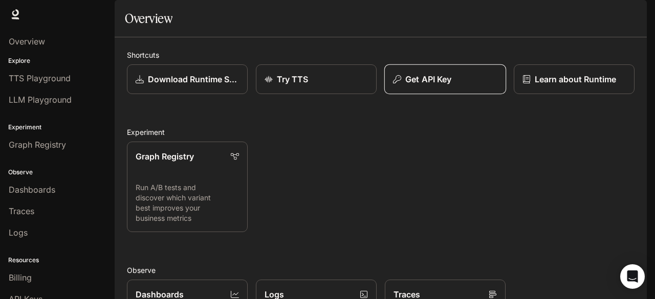
click at [413, 85] on p "Get API Key" at bounding box center [428, 79] width 46 height 12
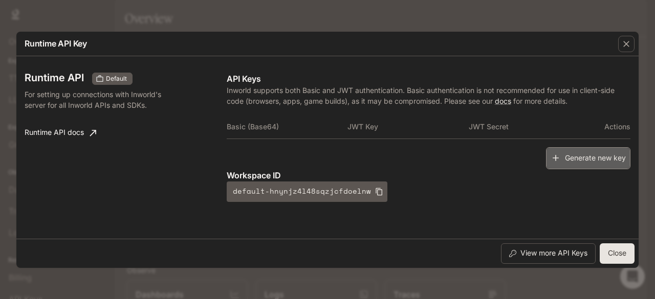
click at [557, 153] on icon "button" at bounding box center [556, 158] width 10 height 10
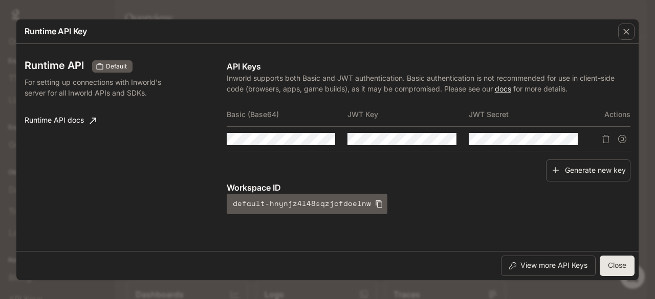
click at [506, 90] on link "docs" at bounding box center [503, 88] width 16 height 9
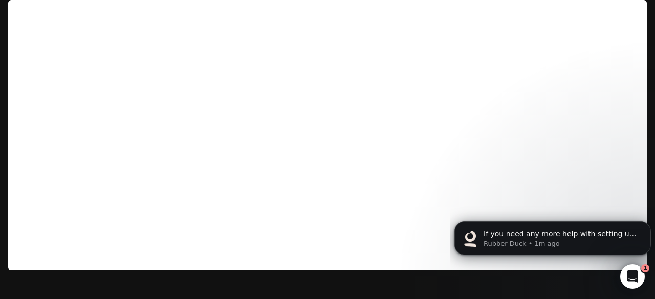
click at [635, 13] on img "button" at bounding box center [632, 14] width 14 height 14
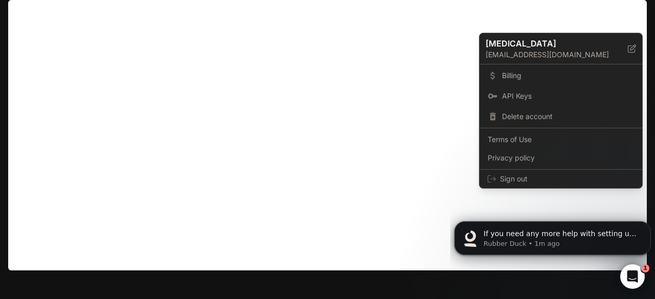
click at [420, 100] on div at bounding box center [327, 149] width 655 height 299
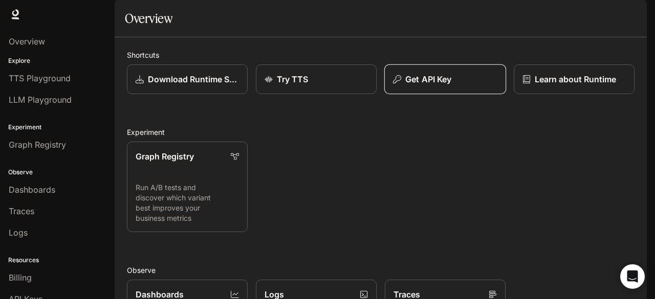
click at [428, 85] on p "Get API Key" at bounding box center [428, 79] width 46 height 12
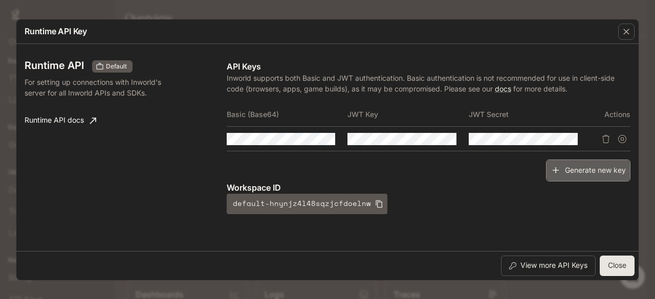
click at [569, 167] on button "Generate new key" at bounding box center [588, 171] width 84 height 22
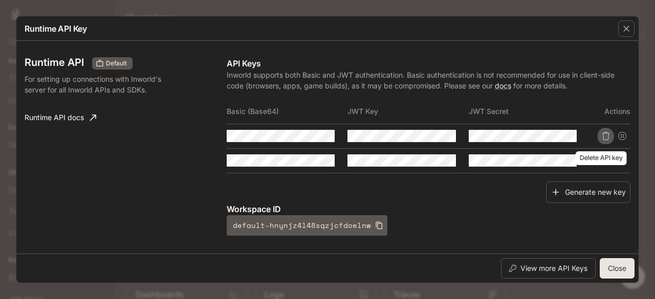
click at [602, 137] on icon "Delete API key" at bounding box center [606, 136] width 8 height 8
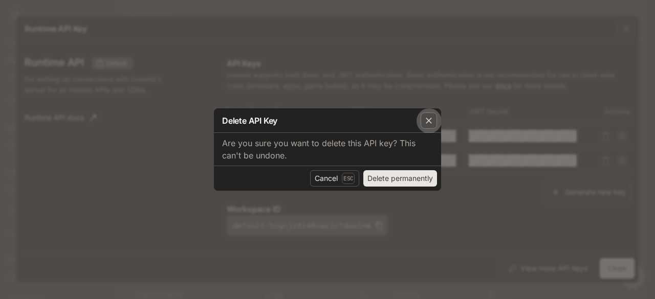
click at [429, 121] on icon "button" at bounding box center [429, 121] width 10 height 10
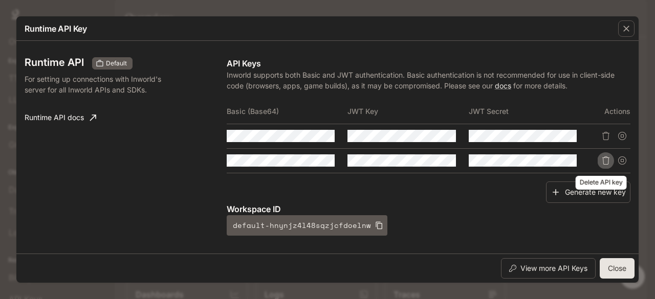
click at [602, 157] on icon "Delete API key" at bounding box center [606, 161] width 8 height 8
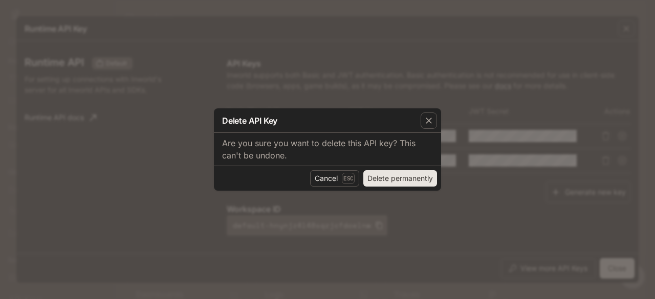
click at [414, 182] on button "Delete permanently" at bounding box center [400, 178] width 74 height 16
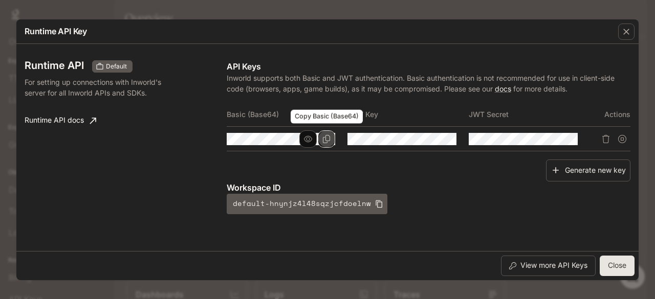
click at [324, 140] on icon "Copy Basic (Base64)" at bounding box center [326, 139] width 8 height 8
click at [308, 140] on icon "button" at bounding box center [308, 139] width 8 height 8
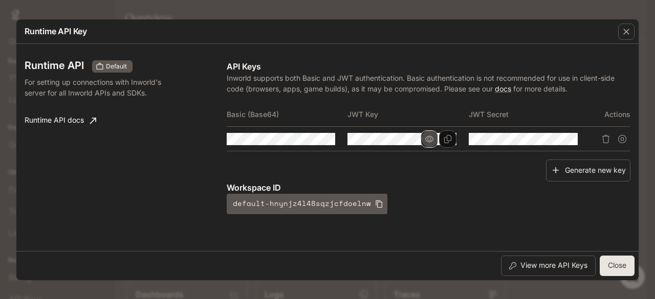
click at [432, 138] on icon "button" at bounding box center [429, 139] width 8 height 8
click at [552, 137] on icon "button" at bounding box center [551, 139] width 8 height 8
